Goal: Transaction & Acquisition: Purchase product/service

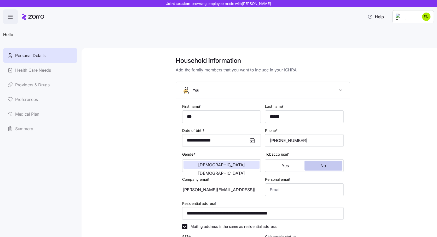
scroll to position [116, 0]
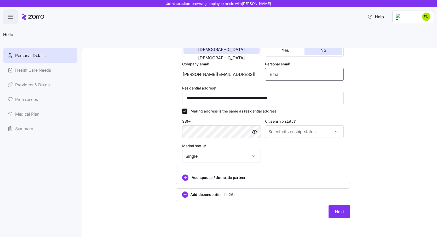
click at [306, 69] on input "Personal email *" at bounding box center [304, 74] width 79 height 13
type input "[EMAIL_ADDRESS][DOMAIN_NAME]"
click at [302, 128] on input "Citizenship status *" at bounding box center [304, 131] width 79 height 13
click at [297, 148] on div "[DEMOGRAPHIC_DATA] citizen" at bounding box center [304, 147] width 75 height 11
type input "[DEMOGRAPHIC_DATA] citizen"
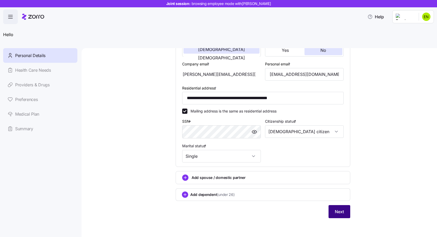
click at [337, 210] on span "Next" at bounding box center [339, 212] width 9 height 6
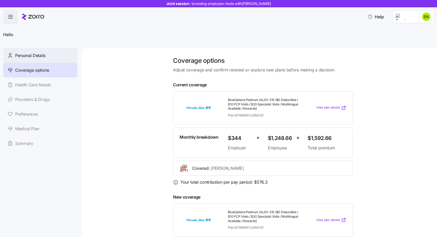
click at [49, 57] on div "Personal Details" at bounding box center [40, 55] width 74 height 15
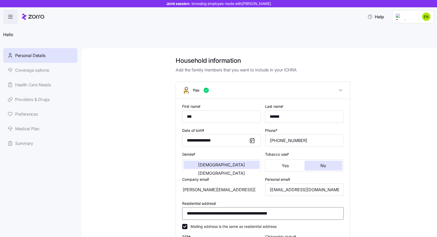
click at [217, 218] on input "**********" at bounding box center [263, 213] width 162 height 13
paste input
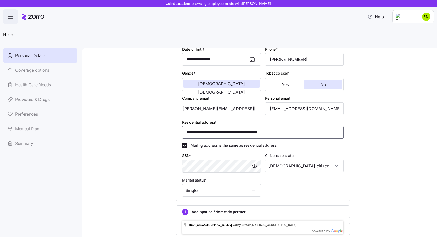
type input "**********"
click at [386, 163] on div "**********" at bounding box center [263, 116] width 334 height 283
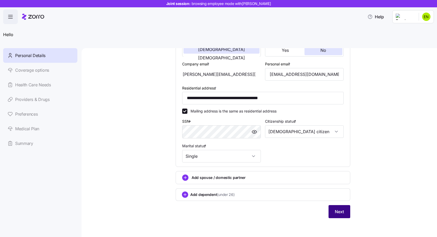
click at [336, 212] on span "Next" at bounding box center [339, 212] width 9 height 6
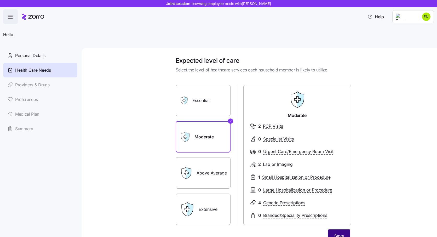
click at [338, 234] on span "Save" at bounding box center [340, 236] width 10 height 6
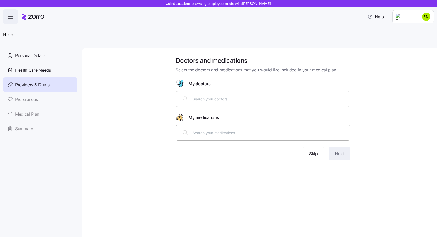
click at [215, 102] on div at bounding box center [263, 99] width 168 height 13
type input "[PERSON_NAME]"
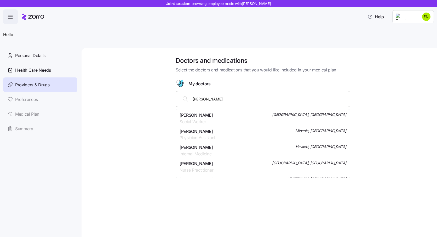
click at [220, 150] on div "[PERSON_NAME] Internal Medicine Hewlett, [GEOGRAPHIC_DATA]" at bounding box center [263, 150] width 167 height 13
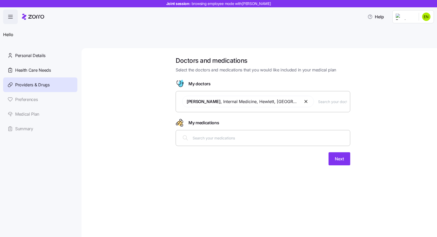
click at [230, 141] on input "text" at bounding box center [270, 138] width 154 height 6
type input "[MEDICAL_DATA]"
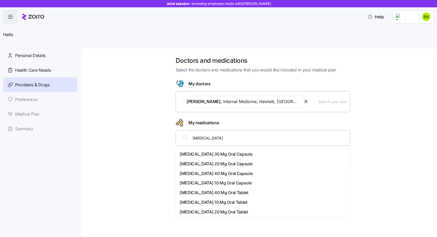
click at [246, 161] on div "[MEDICAL_DATA] 20 Mg Oral Capsule" at bounding box center [263, 164] width 167 height 7
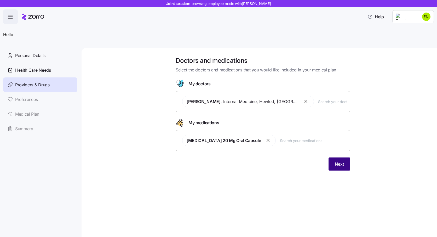
click at [343, 165] on span "Next" at bounding box center [339, 164] width 9 height 6
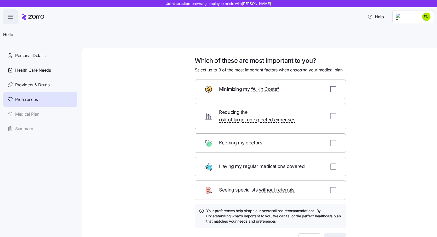
click at [335, 88] on input "checkbox" at bounding box center [333, 89] width 6 height 6
checkbox input "true"
click at [332, 113] on input "checkbox" at bounding box center [333, 116] width 6 height 6
checkbox input "true"
click at [333, 140] on div "Keeping my doctors" at bounding box center [270, 142] width 151 height 19
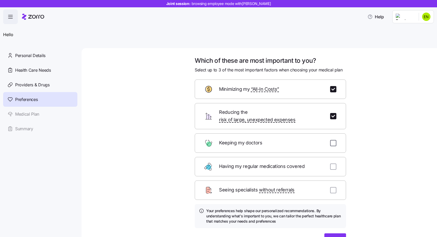
click at [336, 140] on input "checkbox" at bounding box center [333, 143] width 6 height 6
checkbox input "true"
click at [335, 237] on span "Next" at bounding box center [335, 240] width 9 height 6
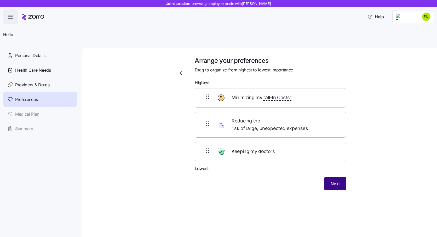
click at [339, 177] on button "Next" at bounding box center [336, 183] width 22 height 13
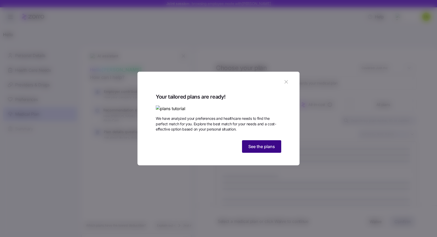
click at [275, 150] on span "See the plans" at bounding box center [262, 146] width 27 height 6
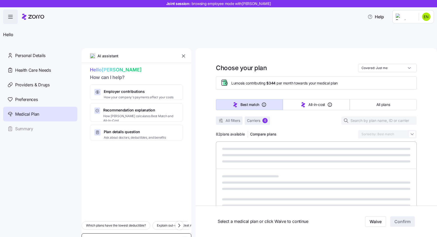
click at [137, 233] on textarea at bounding box center [137, 239] width 110 height 13
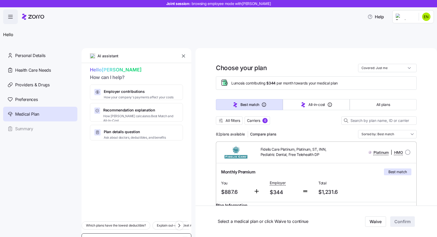
type textarea "x"
type textarea "H"
type textarea "x"
type textarea "Hi"
type textarea "x"
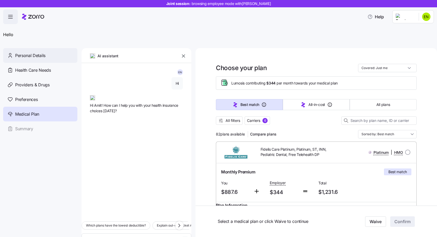
click at [40, 53] on span "Personal Details" at bounding box center [30, 55] width 30 height 7
type textarea "x"
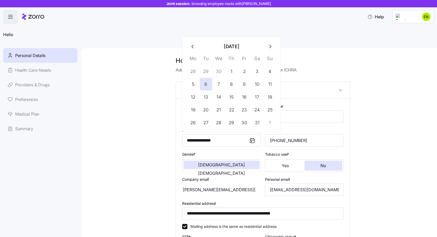
drag, startPoint x: 228, startPoint y: 136, endPoint x: 132, endPoint y: 131, distance: 96.4
click at [132, 131] on div "**********" at bounding box center [263, 198] width 334 height 283
paste input
type input "**********"
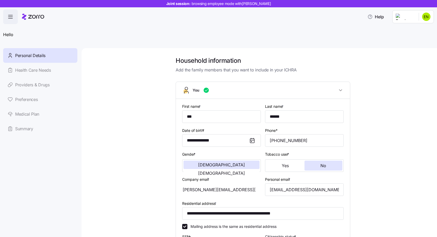
click at [132, 131] on div "**********" at bounding box center [263, 198] width 334 height 283
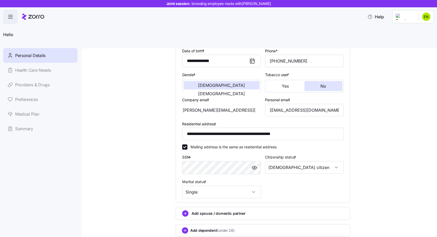
scroll to position [116, 0]
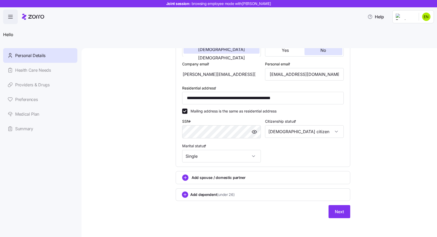
click at [340, 218] on div "**********" at bounding box center [263, 82] width 183 height 283
click at [342, 210] on span "Next" at bounding box center [339, 212] width 9 height 6
